Goal: Information Seeking & Learning: Learn about a topic

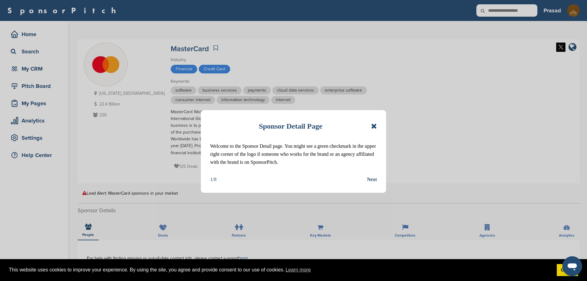
click at [377, 127] on div "Sponsor Detail Page Welcome to the Sponsor Detail page. You might see a green c…" at bounding box center [293, 151] width 185 height 83
click at [375, 124] on icon at bounding box center [374, 125] width 6 height 7
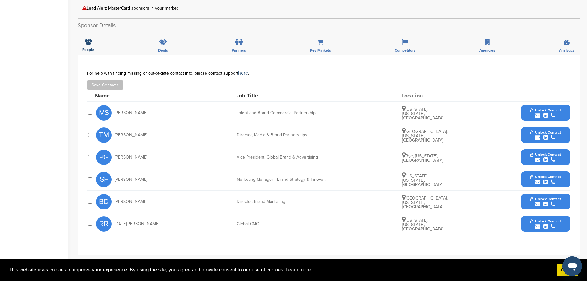
scroll to position [216, 0]
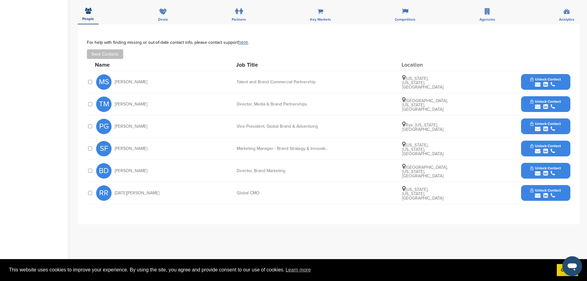
click at [551, 145] on span "Unlock Contact" at bounding box center [545, 146] width 31 height 4
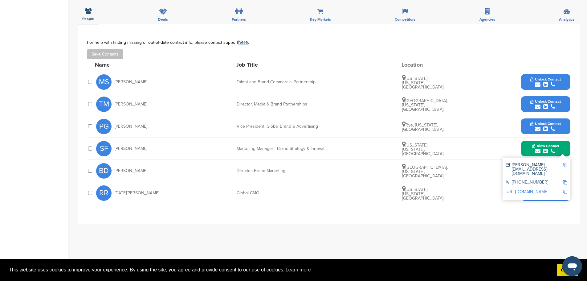
click at [565, 165] on img at bounding box center [565, 165] width 4 height 4
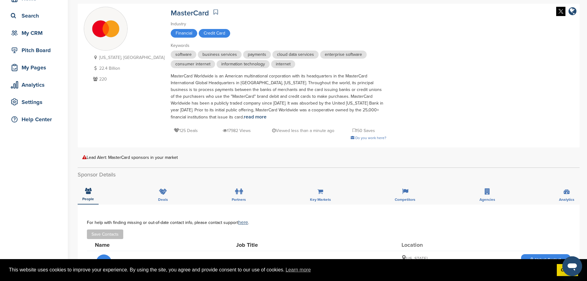
scroll to position [31, 0]
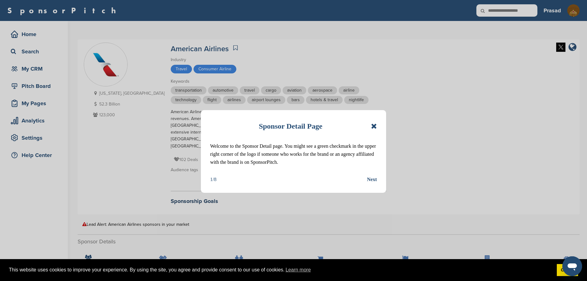
click at [372, 124] on icon at bounding box center [374, 125] width 6 height 7
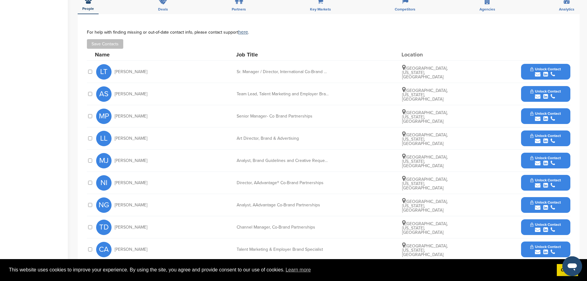
scroll to position [247, 0]
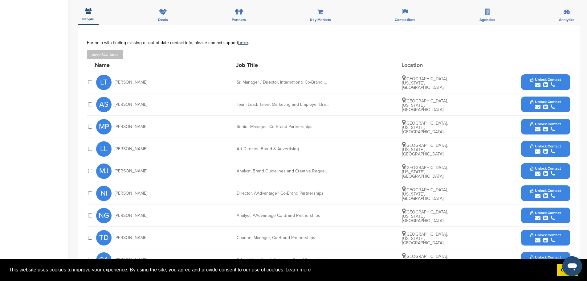
click at [544, 122] on span "Unlock Contact" at bounding box center [545, 124] width 31 height 4
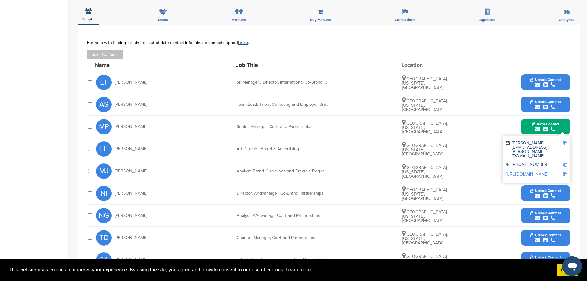
click at [565, 141] on img at bounding box center [565, 143] width 4 height 4
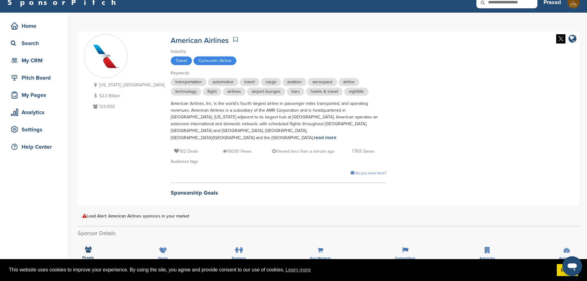
scroll to position [0, 0]
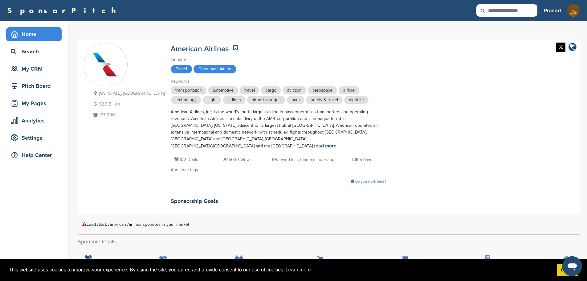
click at [33, 31] on div "Home" at bounding box center [35, 34] width 52 height 11
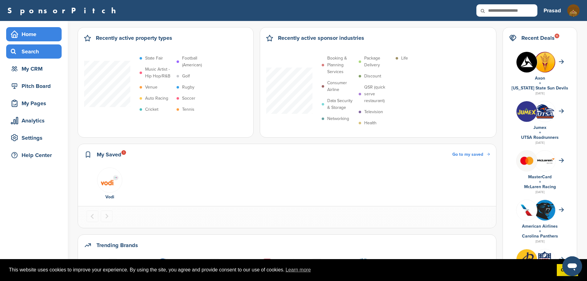
click at [34, 49] on div "Search" at bounding box center [35, 51] width 52 height 11
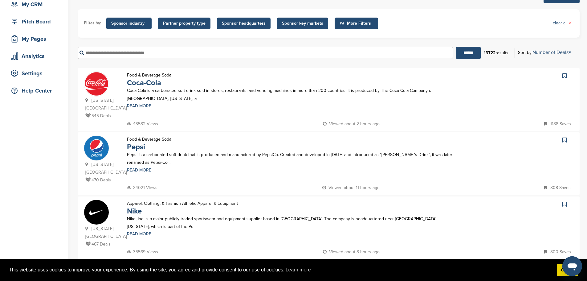
scroll to position [62, 0]
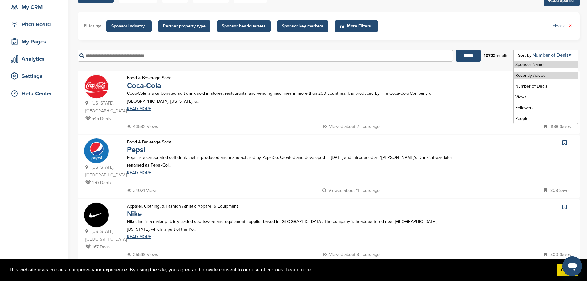
click at [547, 74] on li "Recently Added" at bounding box center [546, 75] width 64 height 6
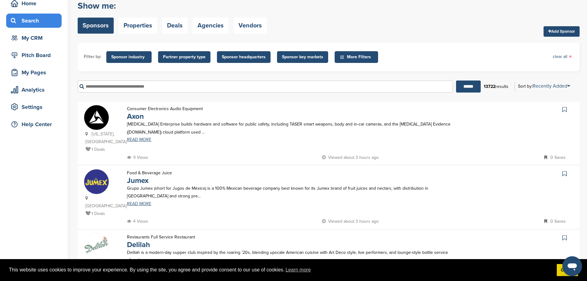
scroll to position [0, 0]
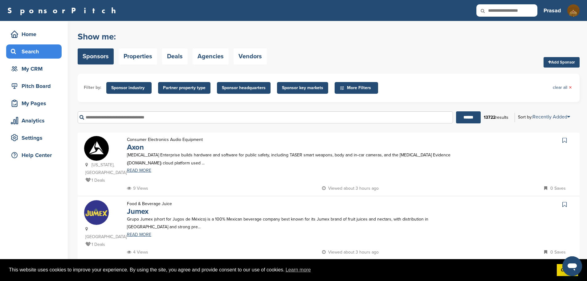
click at [493, 12] on icon at bounding box center [486, 10] width 21 height 13
click at [495, 10] on icon at bounding box center [486, 10] width 21 height 13
click at [483, 11] on icon at bounding box center [486, 10] width 21 height 13
click at [496, 11] on icon at bounding box center [486, 10] width 21 height 13
click at [497, 10] on icon at bounding box center [486, 10] width 21 height 13
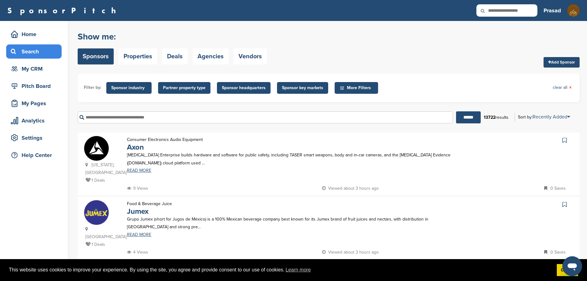
click at [38, 53] on div "Search" at bounding box center [35, 51] width 52 height 11
click at [495, 8] on icon at bounding box center [486, 10] width 21 height 13
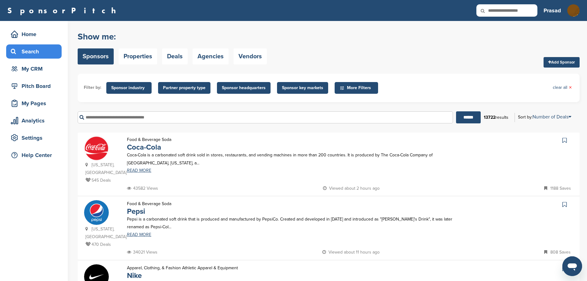
click at [494, 11] on icon at bounding box center [486, 10] width 21 height 13
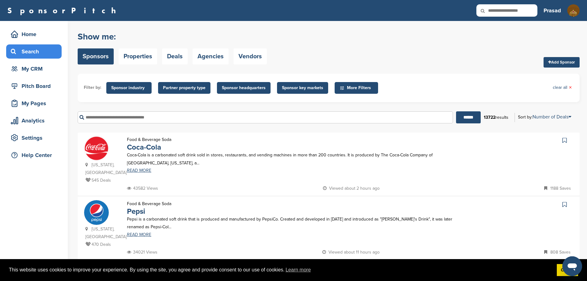
click at [510, 8] on input "text" at bounding box center [506, 10] width 61 height 12
type input "**********"
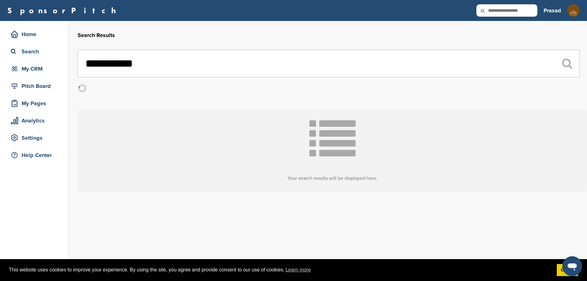
click at [524, 11] on input "text" at bounding box center [506, 10] width 61 height 12
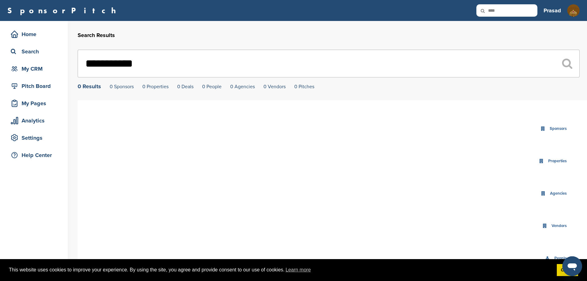
type input "****"
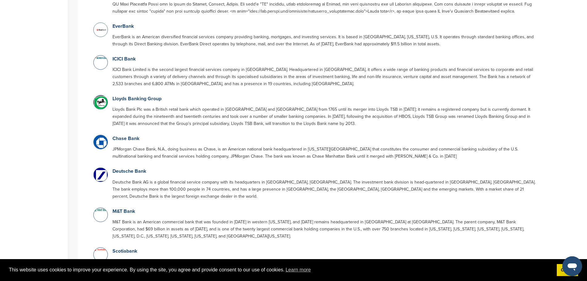
scroll to position [216, 0]
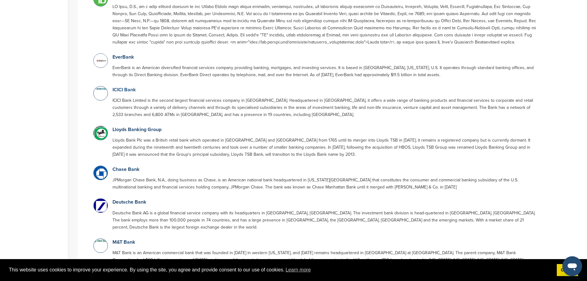
click at [127, 90] on link "ICICI Bank" at bounding box center [123, 90] width 23 height 6
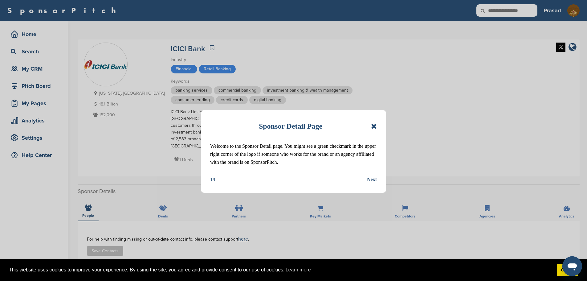
click at [374, 124] on icon at bounding box center [374, 125] width 6 height 7
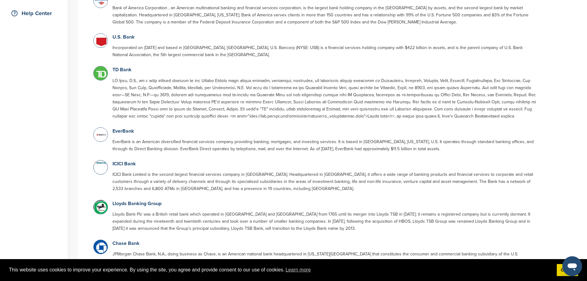
scroll to position [203, 0]
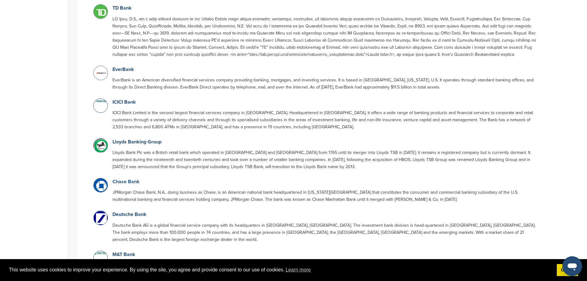
click at [123, 182] on link "Chase Bank" at bounding box center [125, 181] width 27 height 6
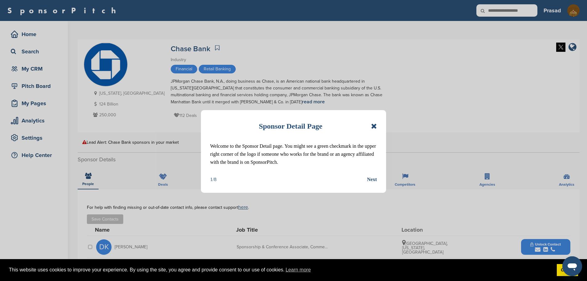
click at [374, 124] on icon at bounding box center [374, 125] width 6 height 7
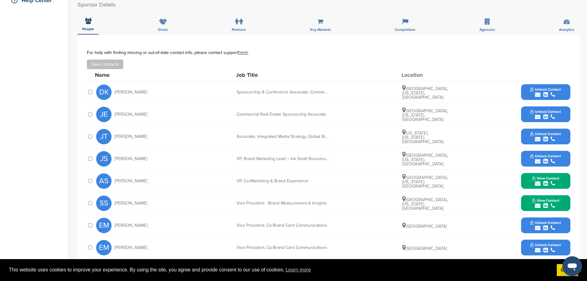
scroll to position [154, 0]
